Goal: Information Seeking & Learning: Learn about a topic

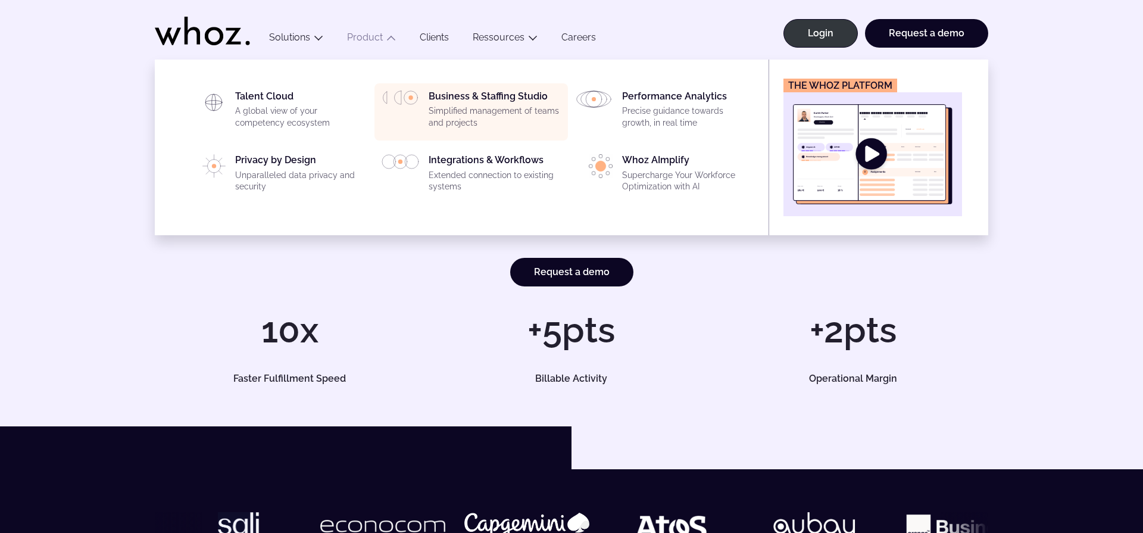
click at [509, 118] on p "Simplified management of teams and projects" at bounding box center [494, 116] width 132 height 23
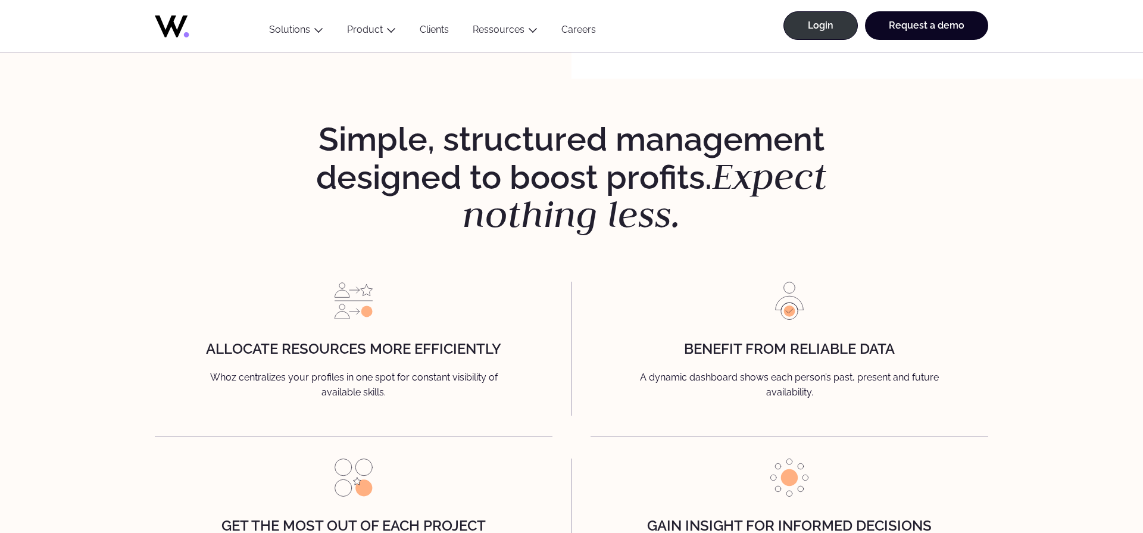
scroll to position [1420, 0]
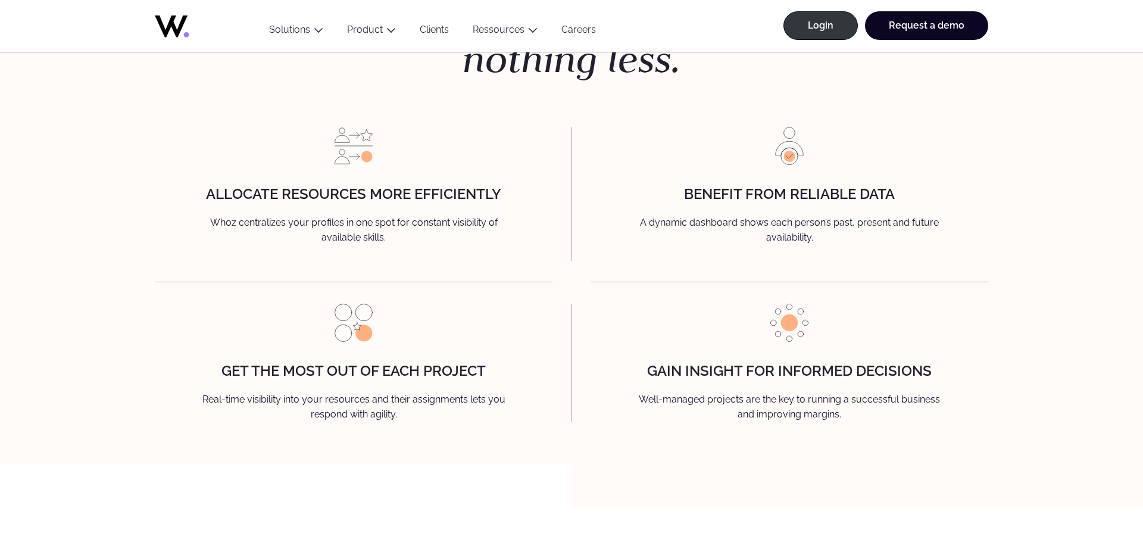
click at [289, 400] on p "Real-time visibility into your resources and their assignments lets you respond…" at bounding box center [353, 407] width 358 height 30
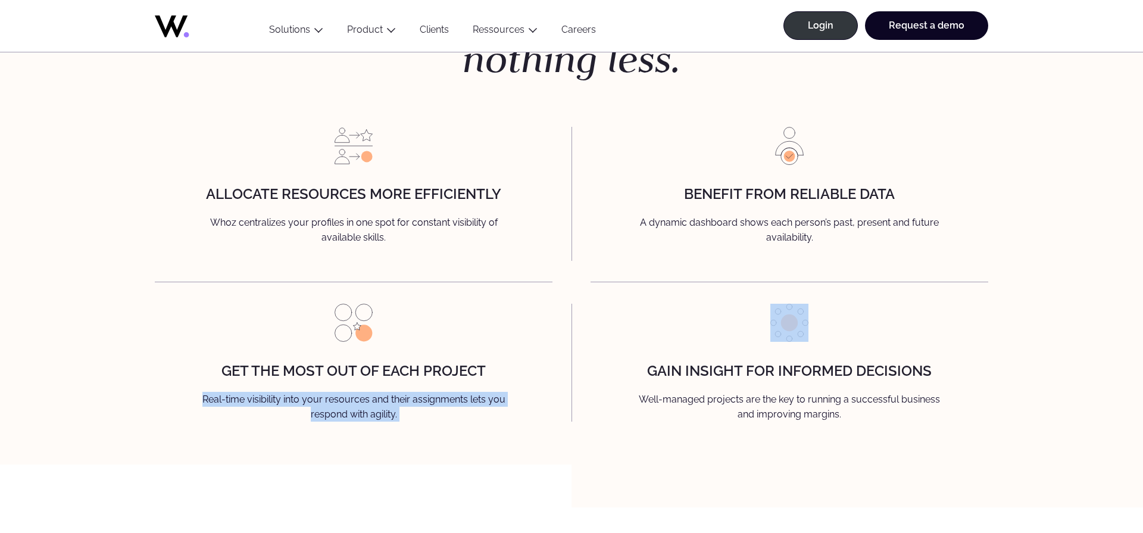
click at [289, 400] on p "Real-time visibility into your resources and their assignments lets you respond…" at bounding box center [353, 407] width 358 height 30
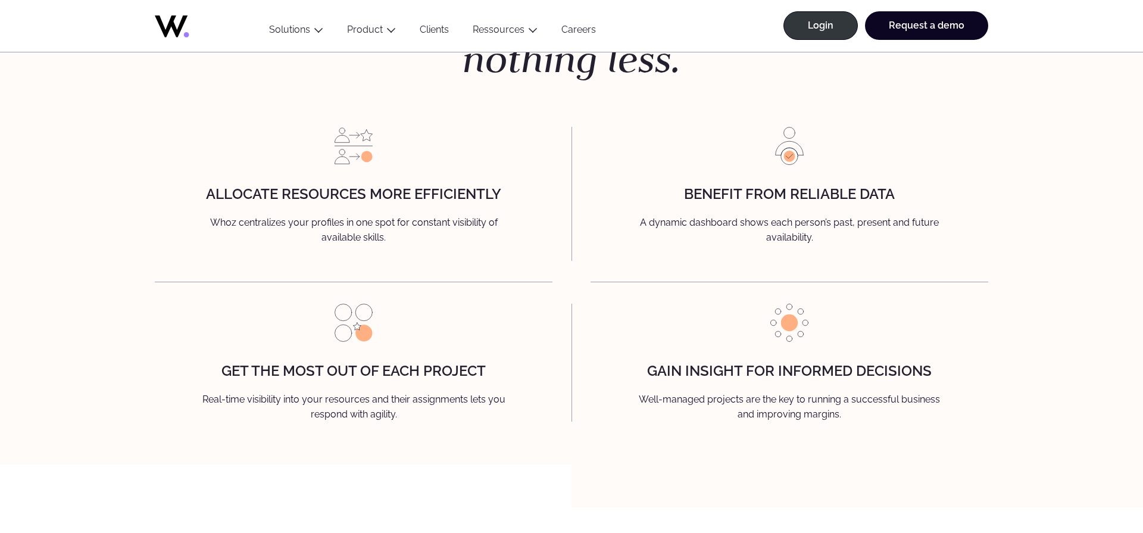
click at [289, 406] on p "Real-time visibility into your resources and their assignments lets you respond…" at bounding box center [353, 407] width 358 height 30
drag, startPoint x: 288, startPoint y: 400, endPoint x: 337, endPoint y: 414, distance: 50.7
click at [337, 414] on p "Real-time visibility into your resources and their assignments lets you respond…" at bounding box center [353, 407] width 358 height 30
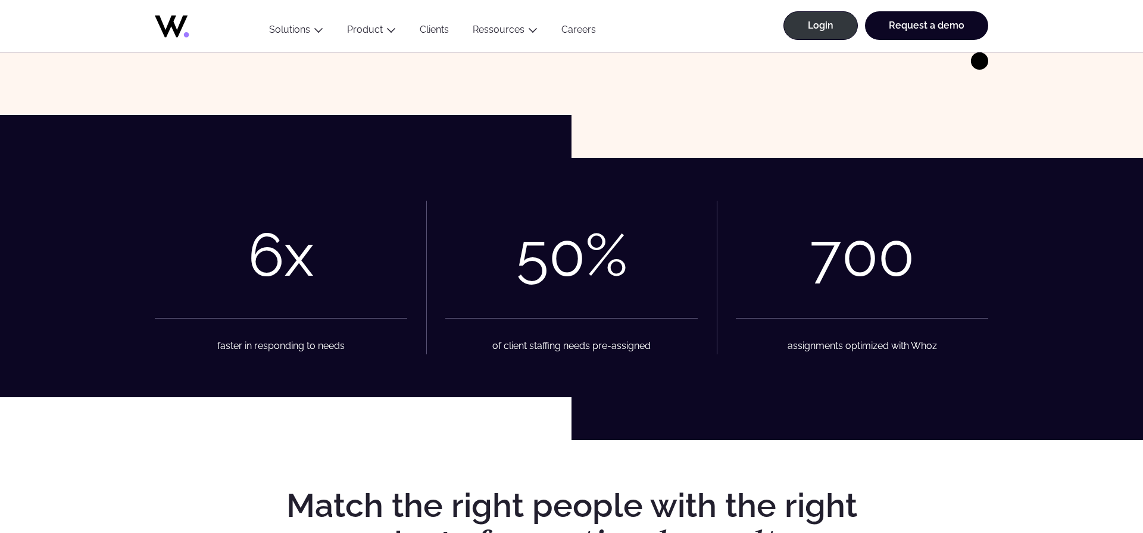
scroll to position [147, 0]
